Goal: Task Accomplishment & Management: Use online tool/utility

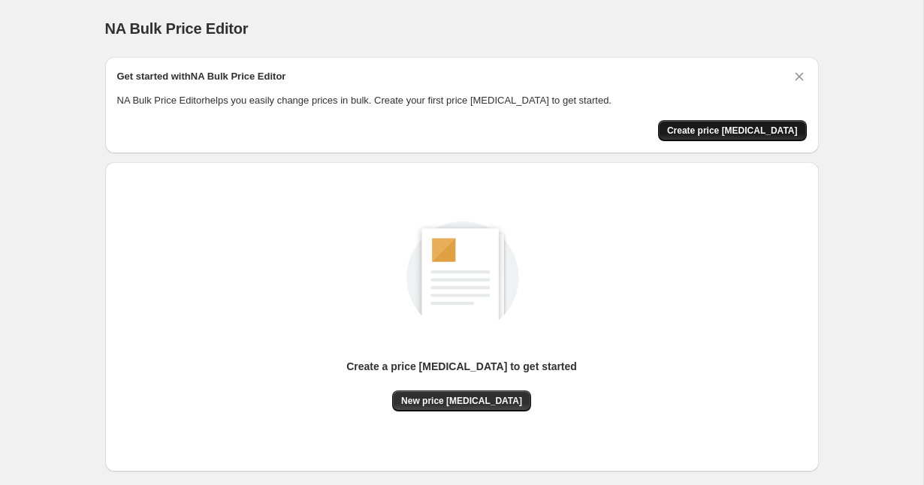
click at [740, 129] on span "Create price [MEDICAL_DATA]" at bounding box center [732, 131] width 131 height 12
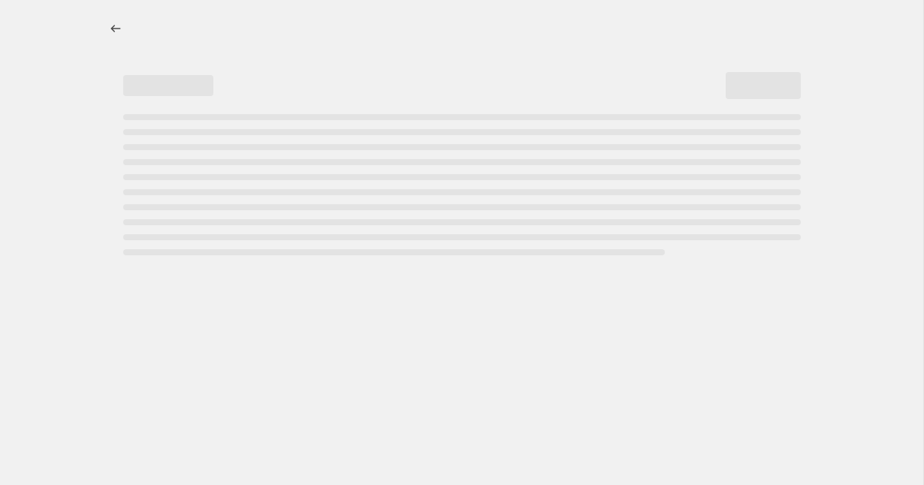
select select "percentage"
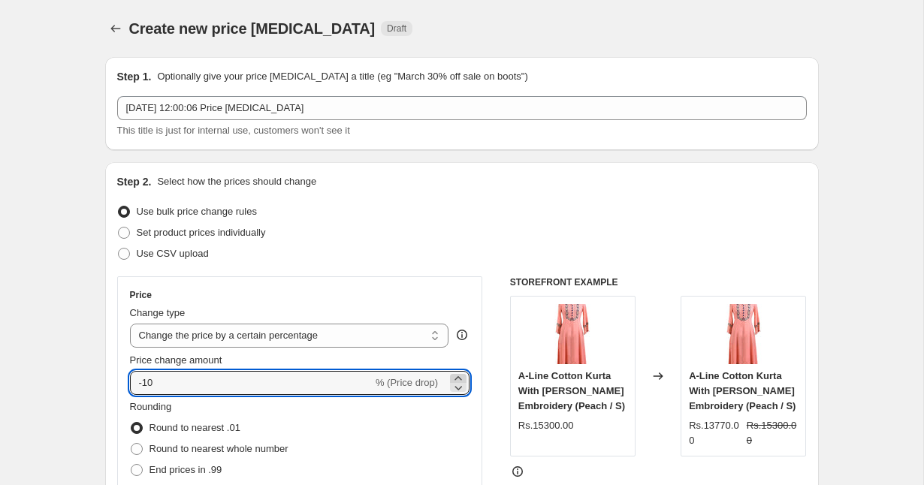
click at [457, 377] on icon at bounding box center [457, 378] width 7 height 4
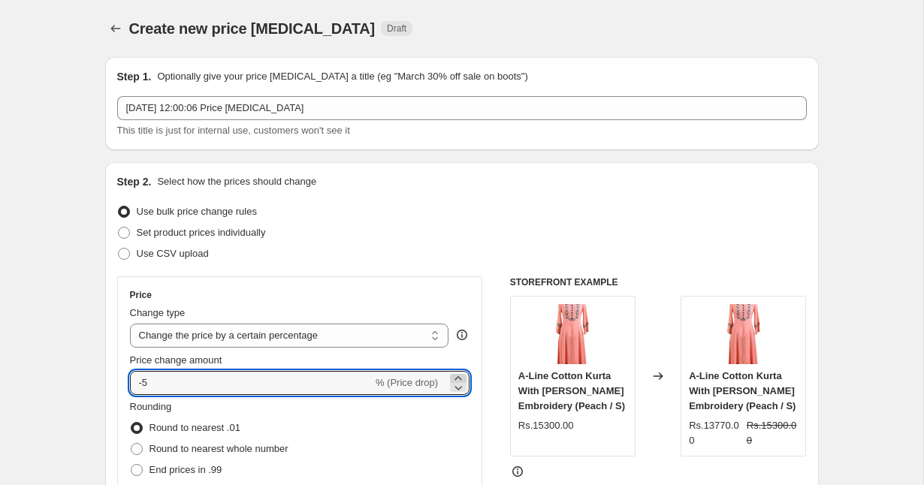
click at [457, 377] on icon at bounding box center [457, 378] width 7 height 4
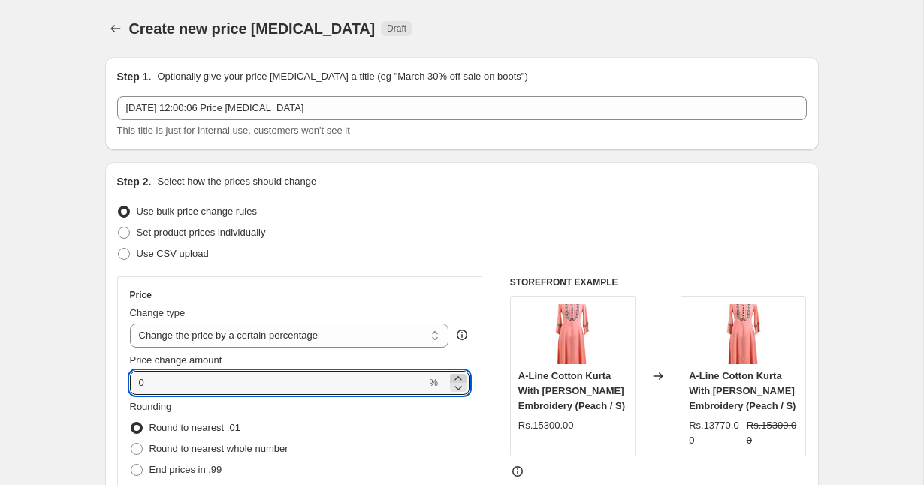
click at [457, 377] on icon at bounding box center [457, 378] width 7 height 4
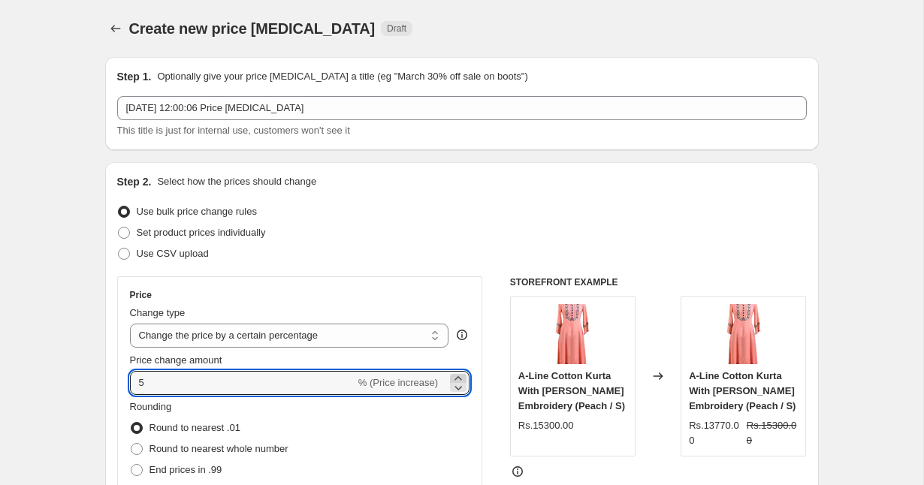
click at [457, 377] on icon at bounding box center [457, 378] width 7 height 4
type input "9"
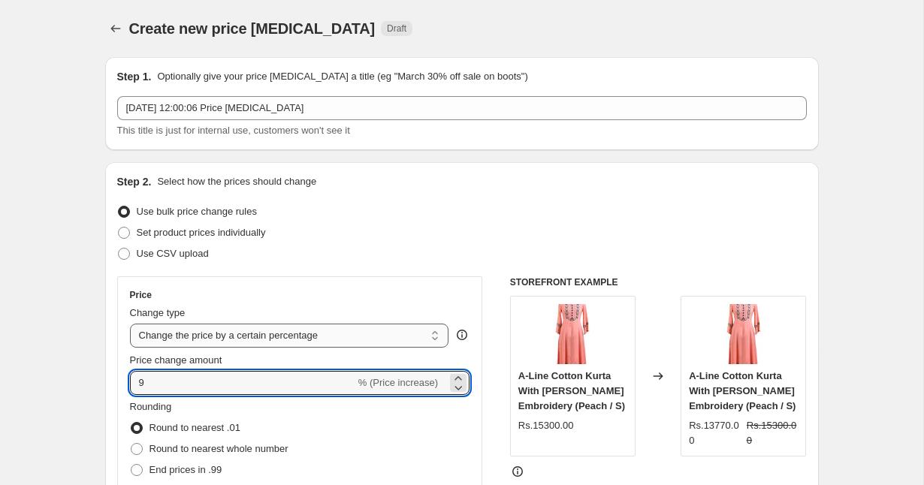
click at [431, 336] on select "Change the price to a certain amount Change the price by a certain amount Chang…" at bounding box center [289, 336] width 319 height 24
